Goal: Navigation & Orientation: Understand site structure

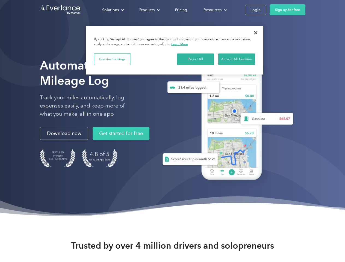
click at [113, 10] on div "Solutions" at bounding box center [110, 10] width 17 height 7
click at [149, 10] on div "Products" at bounding box center [146, 10] width 15 height 7
click at [214, 10] on div "Resources" at bounding box center [212, 10] width 18 height 7
click at [112, 59] on button "Cookies Settings" at bounding box center [112, 58] width 37 height 11
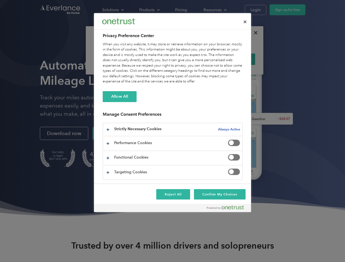
click at [195, 59] on div "When you visit any website, it may store or retrieve information on your browse…" at bounding box center [173, 63] width 140 height 43
click at [236, 59] on div "When you visit any website, it may store or retrieve information on your browse…" at bounding box center [173, 63] width 140 height 43
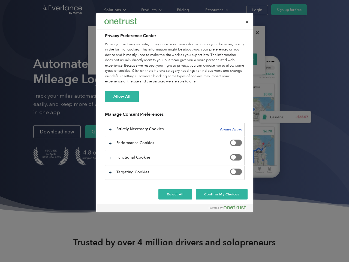
click at [255, 33] on div at bounding box center [174, 131] width 349 height 262
